Goal: Find contact information: Find contact information

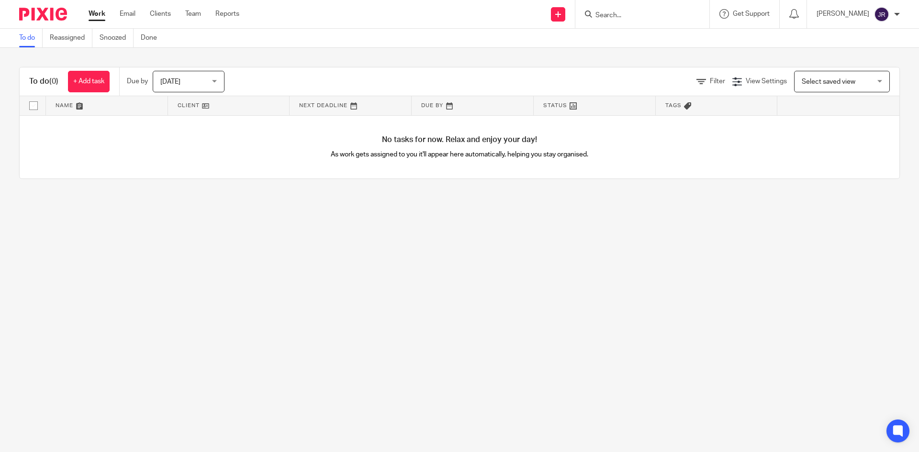
click at [663, 8] on form at bounding box center [645, 14] width 102 height 12
click at [655, 11] on form at bounding box center [645, 14] width 102 height 12
click at [640, 16] on input "Search" at bounding box center [637, 15] width 86 height 9
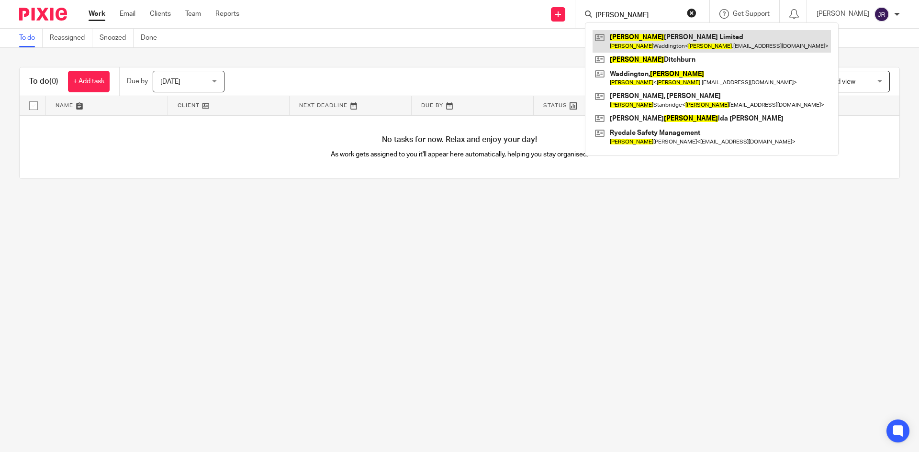
type input "donna"
click at [665, 38] on link at bounding box center [712, 41] width 238 height 22
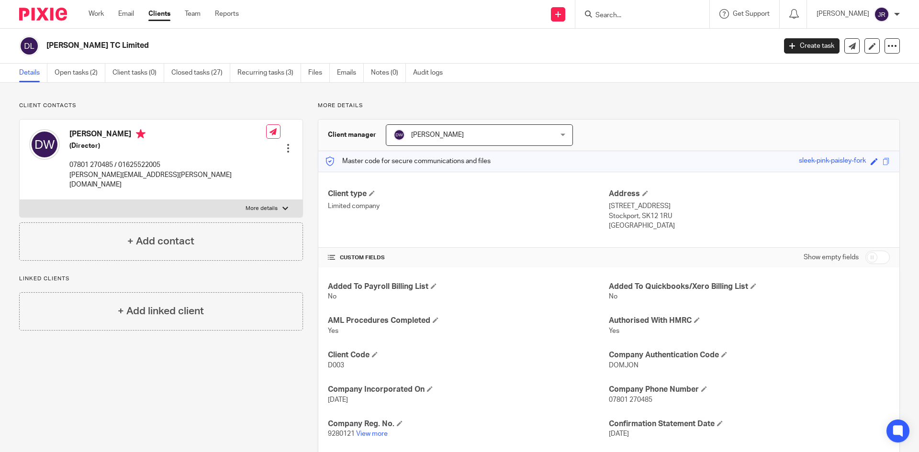
click at [645, 10] on form at bounding box center [645, 14] width 102 height 12
click at [641, 15] on input "Search" at bounding box center [637, 15] width 86 height 9
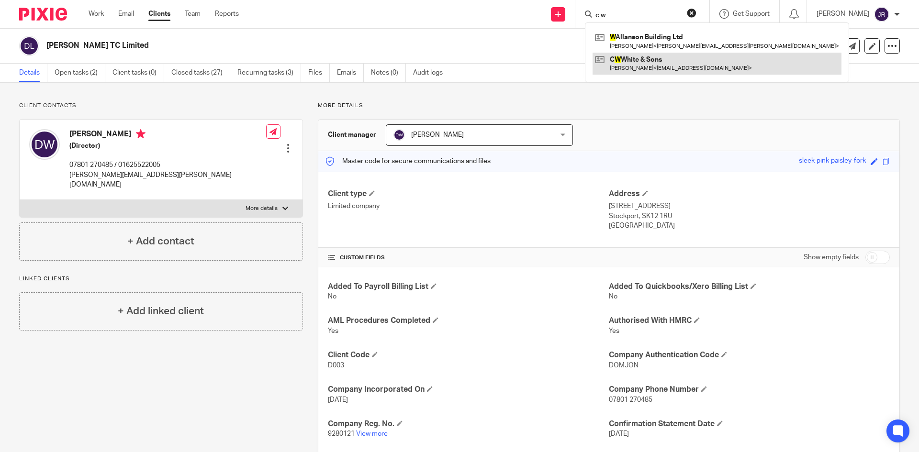
type input "c w"
click at [659, 64] on link at bounding box center [717, 64] width 249 height 22
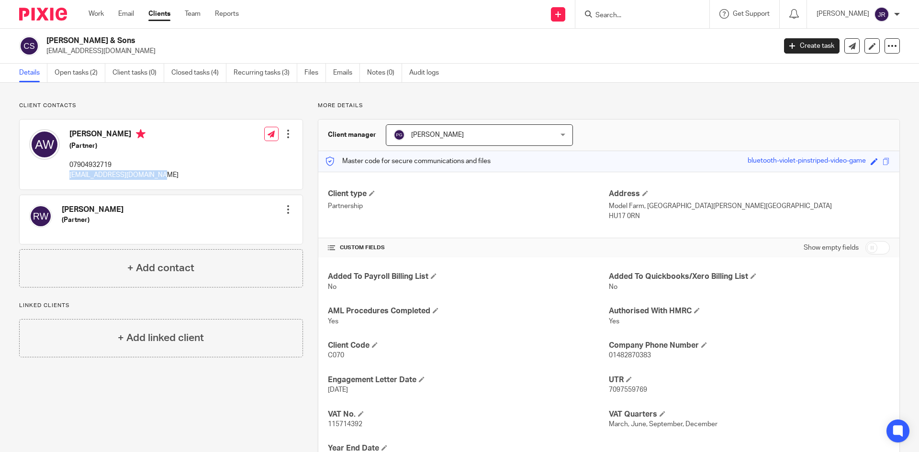
drag, startPoint x: 162, startPoint y: 176, endPoint x: 69, endPoint y: 180, distance: 93.0
click at [69, 180] on div "[PERSON_NAME] (Partner) 07904932719 [EMAIL_ADDRESS][DOMAIN_NAME] Edit contact C…" at bounding box center [161, 155] width 283 height 70
copy p "[EMAIL_ADDRESS][DOMAIN_NAME]"
click at [624, 12] on input "Search" at bounding box center [637, 15] width 86 height 9
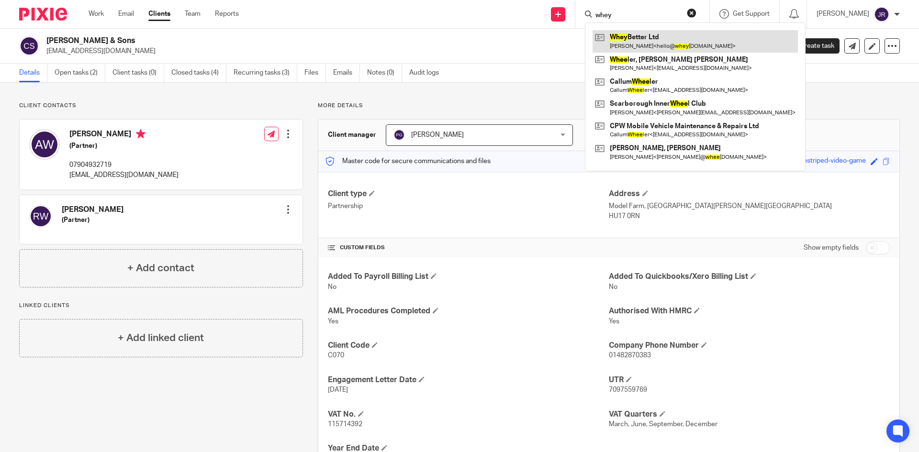
type input "whey"
click at [684, 43] on link at bounding box center [695, 41] width 205 height 22
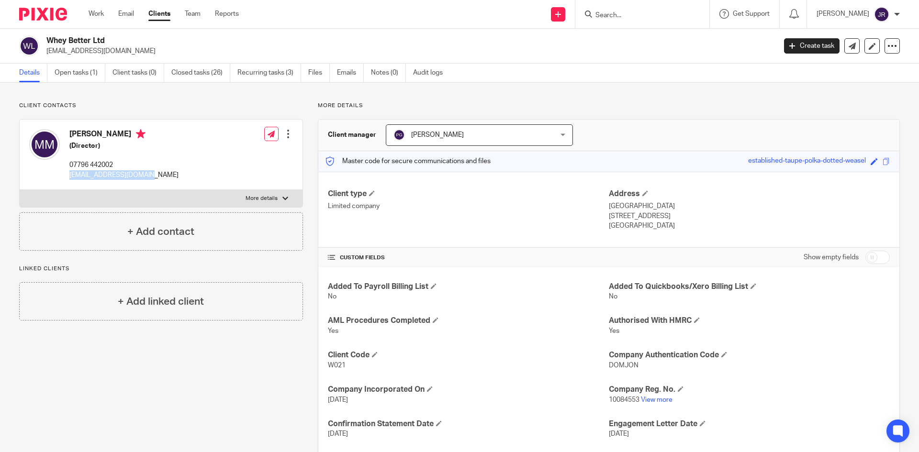
drag, startPoint x: 70, startPoint y: 175, endPoint x: 143, endPoint y: 178, distance: 73.3
click at [143, 178] on div "Mark Millard (Director) 07796 442002 hello@wheybetter.co.uk Edit contact Create…" at bounding box center [161, 155] width 283 height 70
copy p "hello@wheybetter.co.uk"
click at [650, 17] on input "Search" at bounding box center [637, 15] width 86 height 9
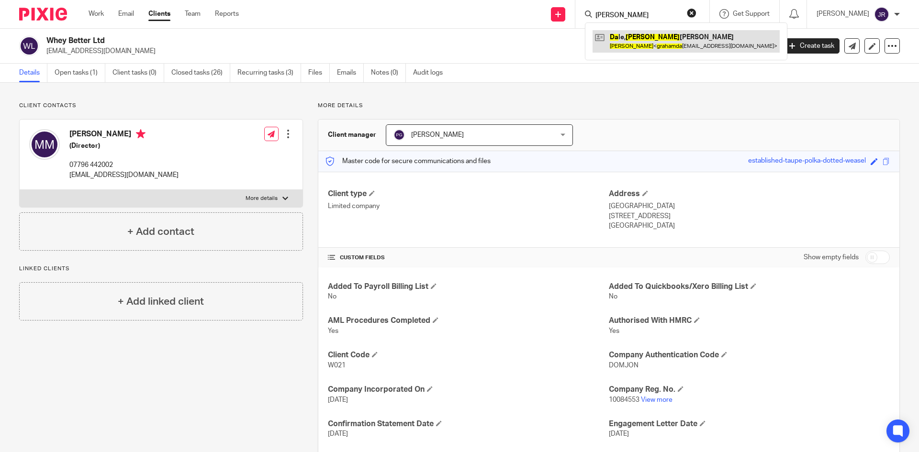
type input "graham da"
click at [675, 36] on link at bounding box center [686, 41] width 187 height 22
